Goal: Information Seeking & Learning: Find specific fact

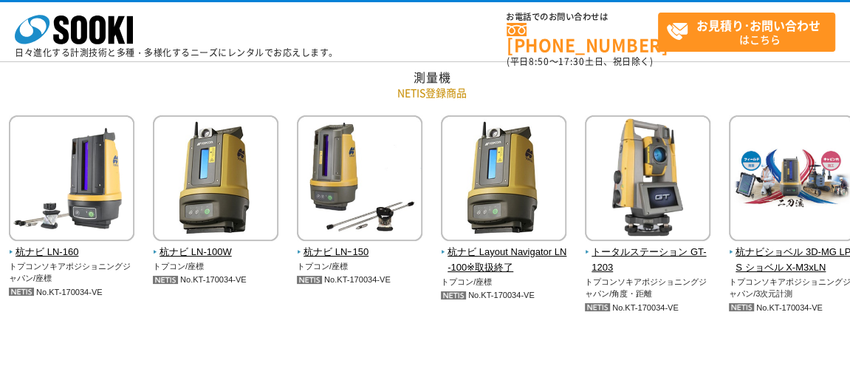
scroll to position [4062, 0]
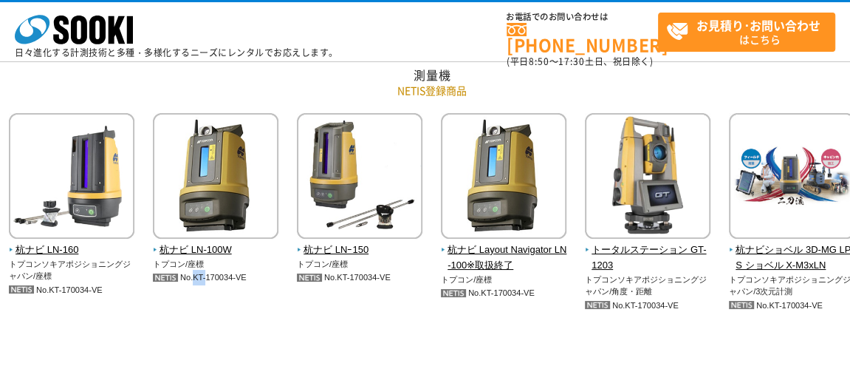
drag, startPoint x: 194, startPoint y: 275, endPoint x: 206, endPoint y: 274, distance: 11.9
click at [206, 274] on p "No.KT-170034-VE" at bounding box center [216, 278] width 126 height 16
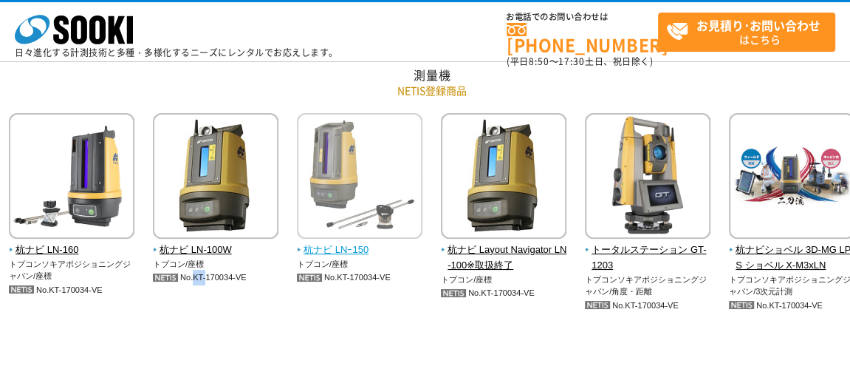
drag, startPoint x: 206, startPoint y: 274, endPoint x: 395, endPoint y: 249, distance: 190.7
click at [395, 249] on span "杭ナビ LNｰ150" at bounding box center [360, 250] width 126 height 16
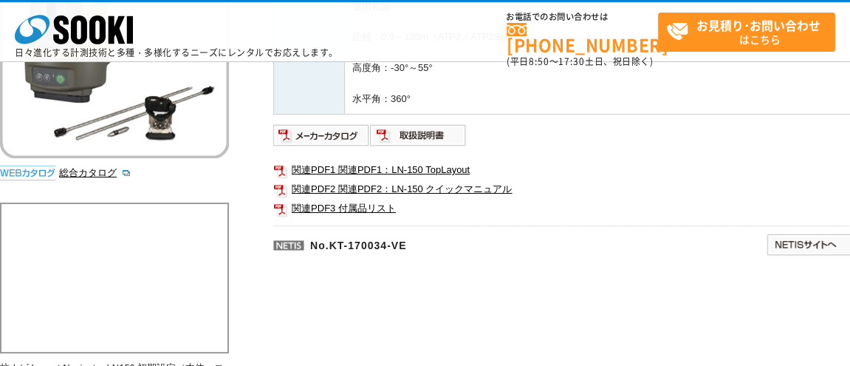
scroll to position [295, 0]
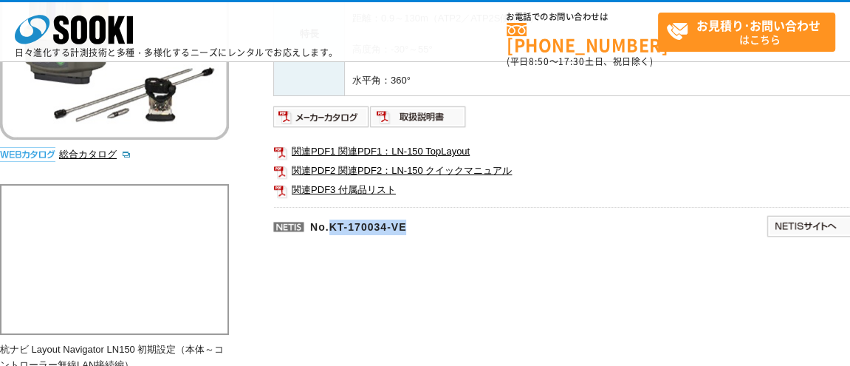
drag, startPoint x: 334, startPoint y: 226, endPoint x: 419, endPoint y: 227, distance: 85.7
click at [419, 227] on p "No.KT-170034-VE" at bounding box center [448, 224] width 350 height 35
drag, startPoint x: 419, startPoint y: 227, endPoint x: 411, endPoint y: 225, distance: 9.1
copy p "KT-170034-VE"
